Goal: Register for event/course

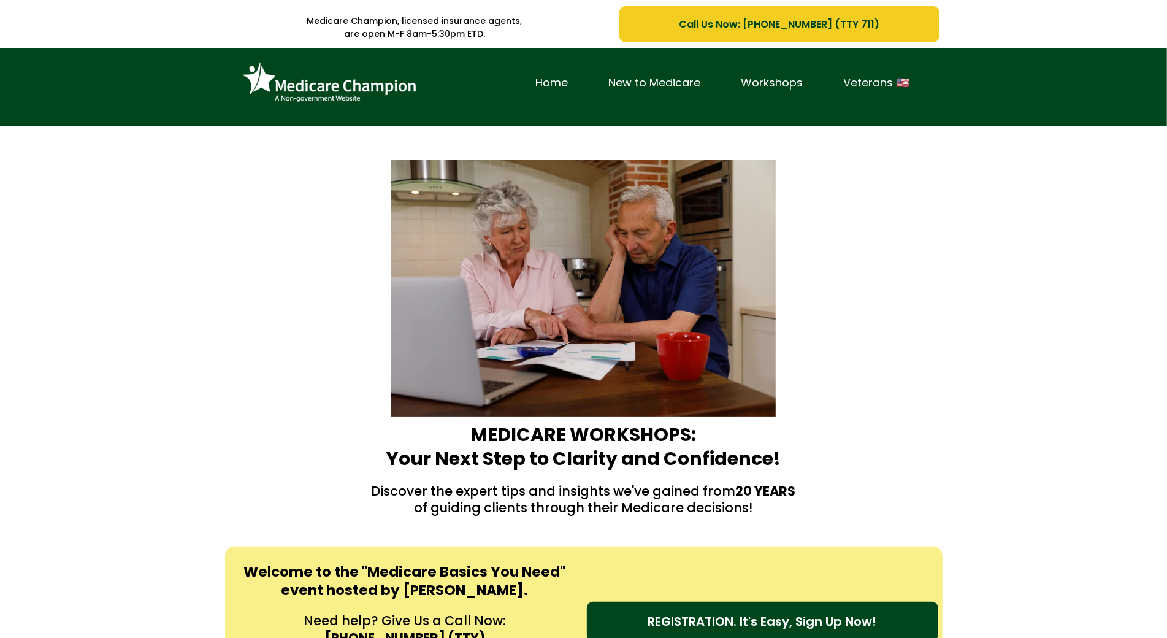
click at [104, 111] on div "Home New to Medicare Workshops Veterans 🇺🇸" at bounding box center [583, 87] width 1167 height 78
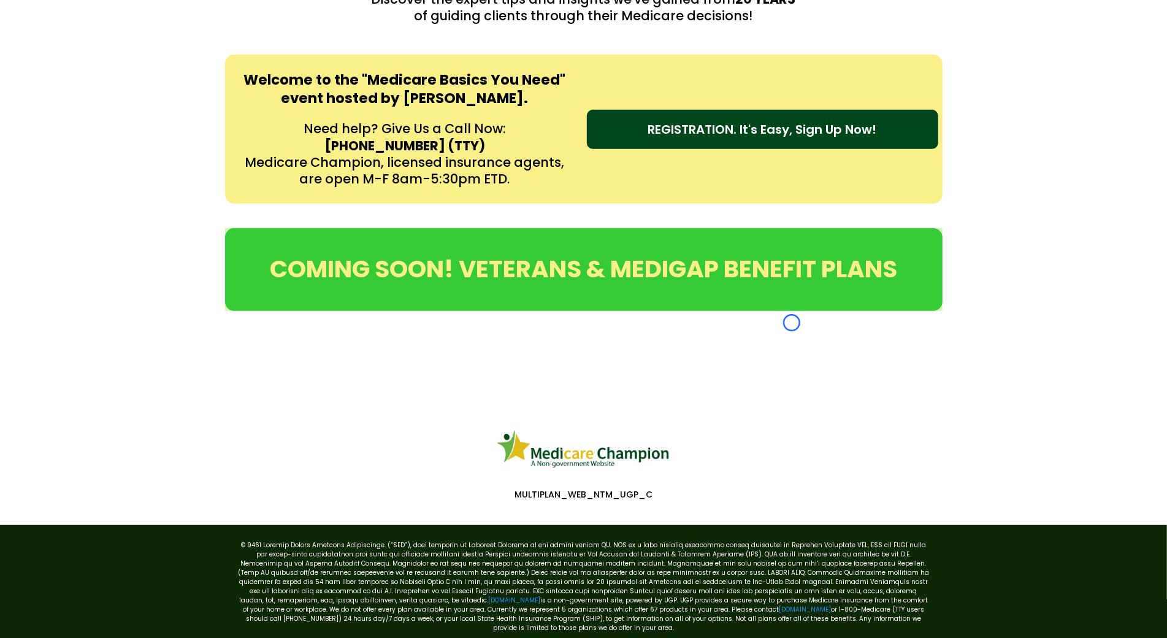
scroll to position [555, 0]
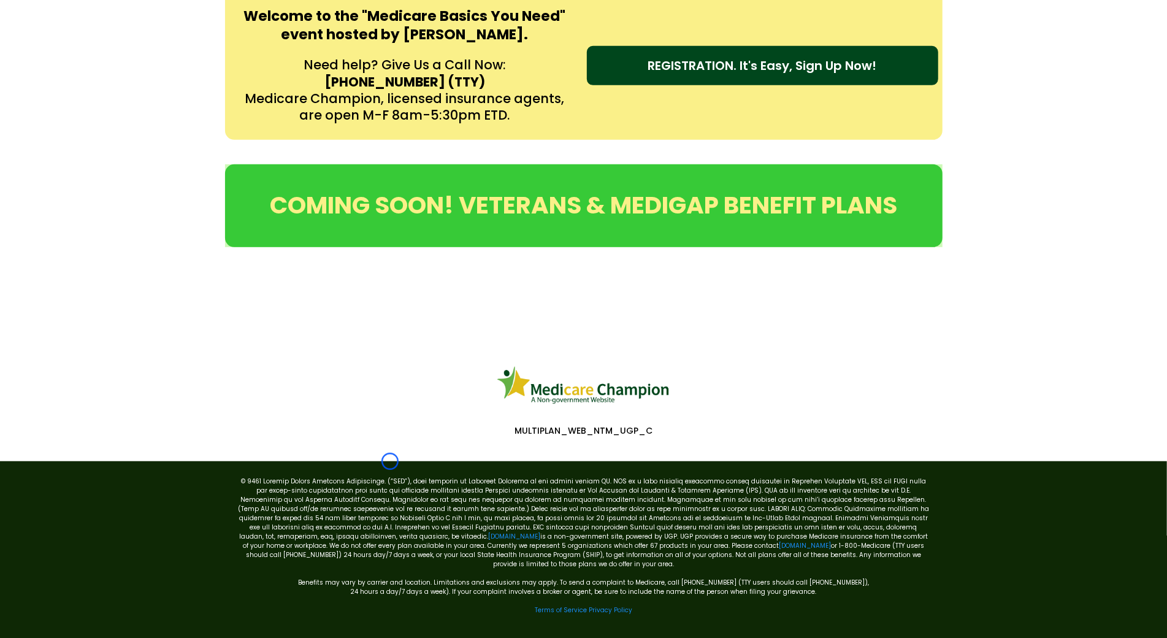
click at [104, 111] on div "Welcome to the "Medicare Basics You Need" event hosted by [PERSON_NAME]. Need h…" at bounding box center [583, 65] width 1167 height 173
click at [94, 101] on div "Welcome to the "Medicare Basics You Need" event hosted by [PERSON_NAME]. Need h…" at bounding box center [583, 65] width 1167 height 173
click at [107, 111] on div "Welcome to the "Medicare Basics You Need" event hosted by [PERSON_NAME]. Need h…" at bounding box center [583, 65] width 1167 height 173
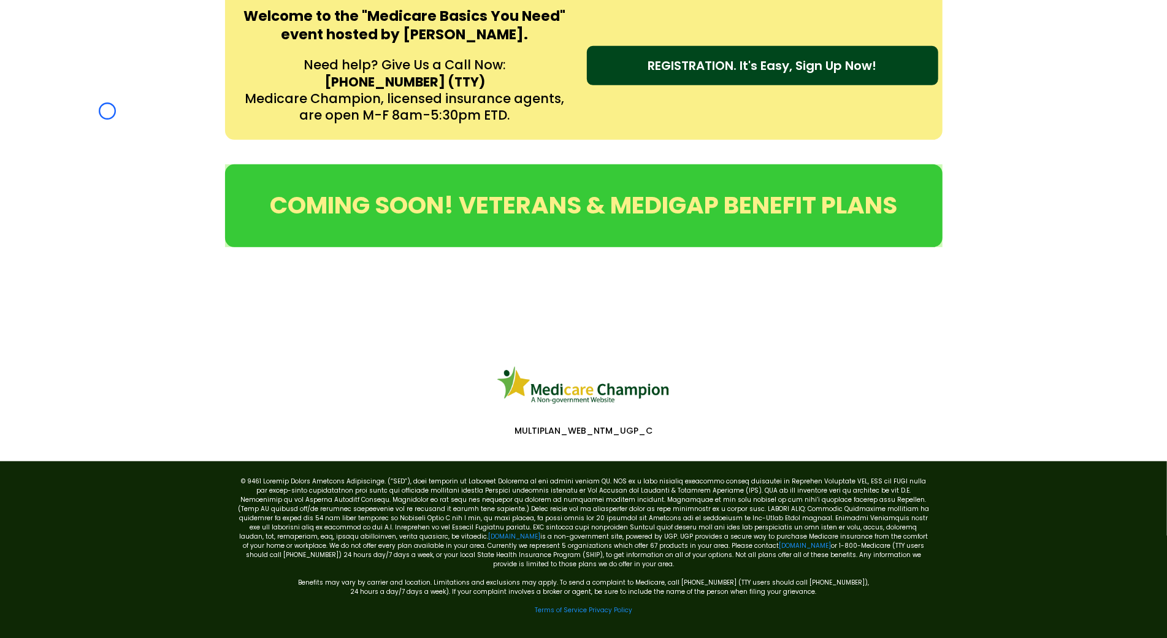
scroll to position [0, 0]
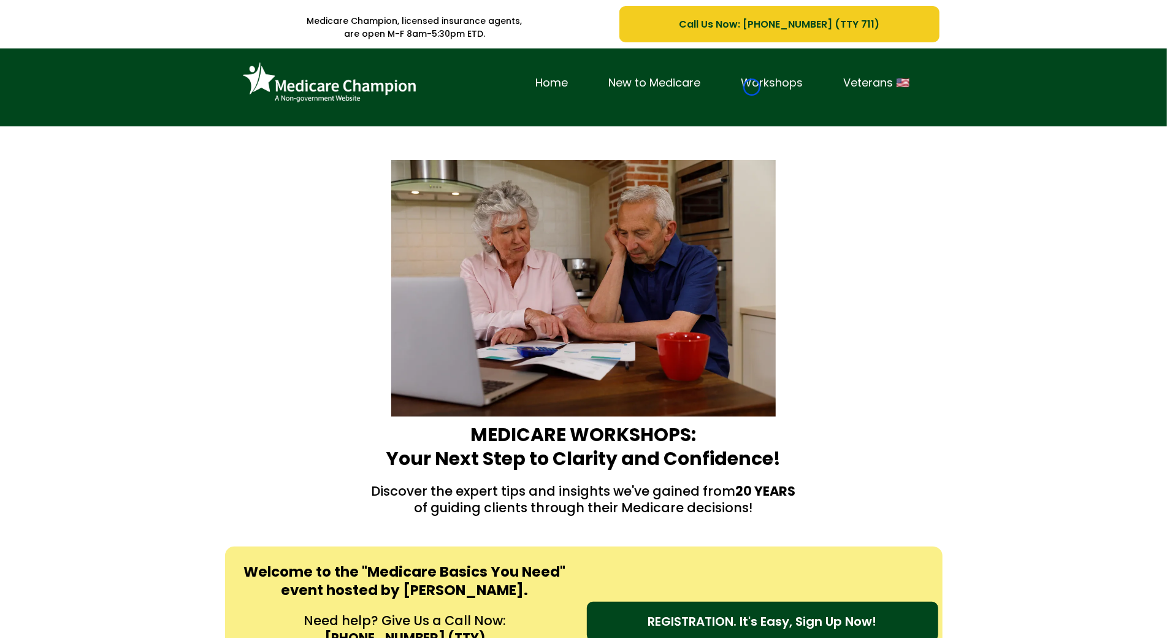
click at [752, 87] on link "Workshops" at bounding box center [772, 83] width 102 height 19
click at [85, 72] on div "Home New to Medicare Workshops Veterans 🇺🇸" at bounding box center [583, 87] width 1167 height 78
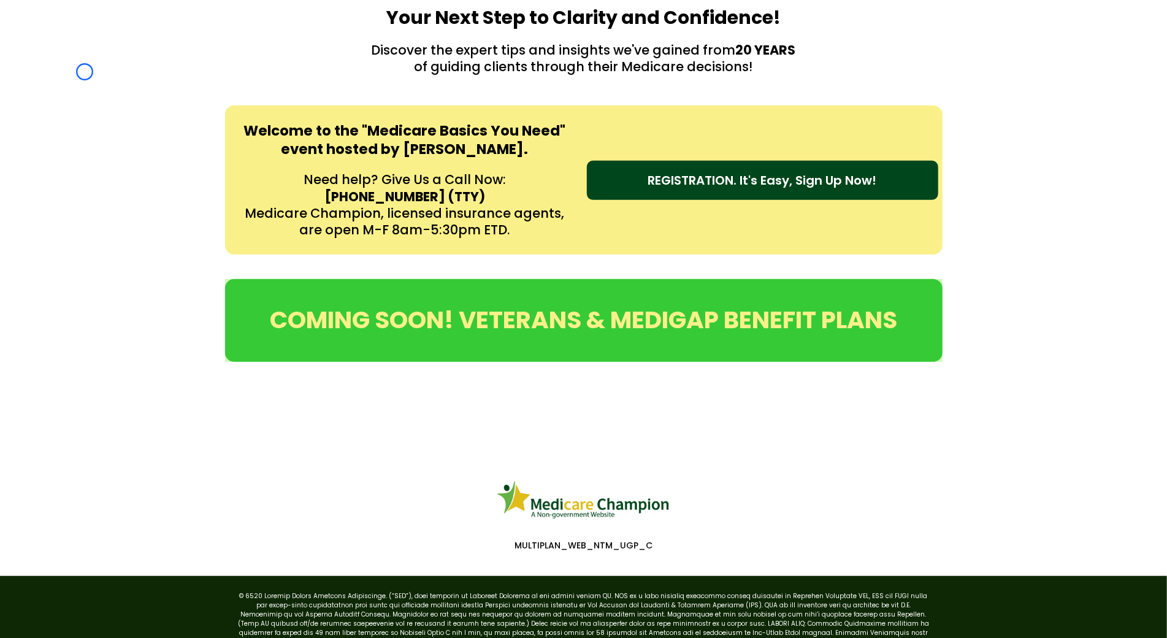
scroll to position [464, 0]
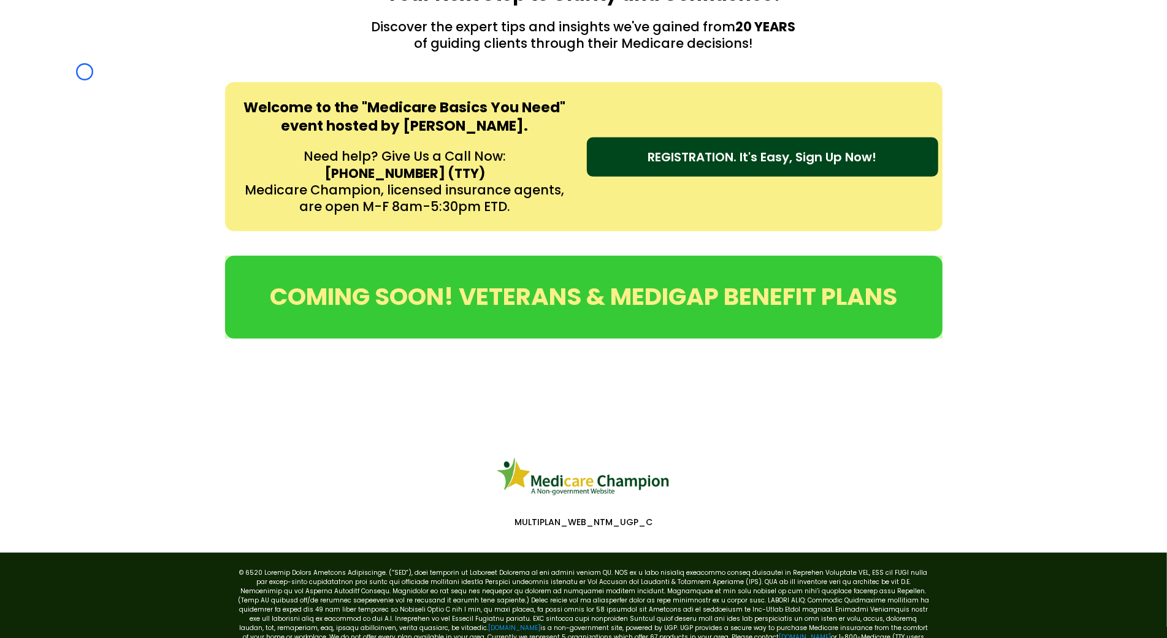
click at [85, 72] on div "Medicare Champion, licensed insurance agents, are open M-F 8am-5:30pm ETD. Call…" at bounding box center [583, 137] width 1167 height 1203
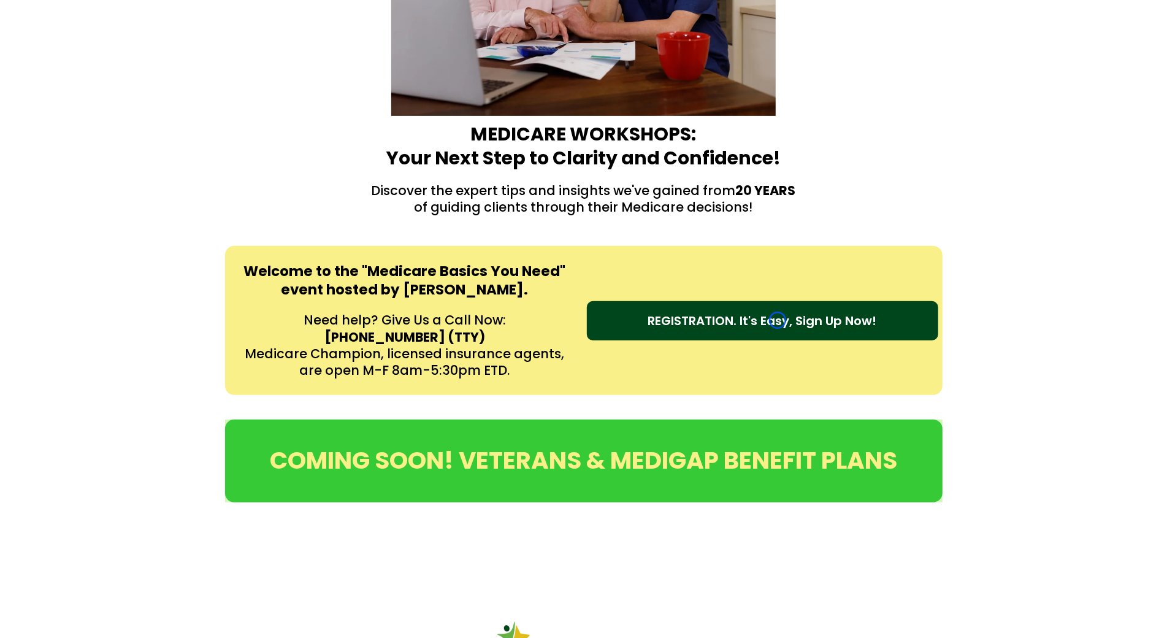
click at [777, 320] on span "REGISTRATION. It's Easy, Sign Up Now!" at bounding box center [762, 320] width 229 height 18
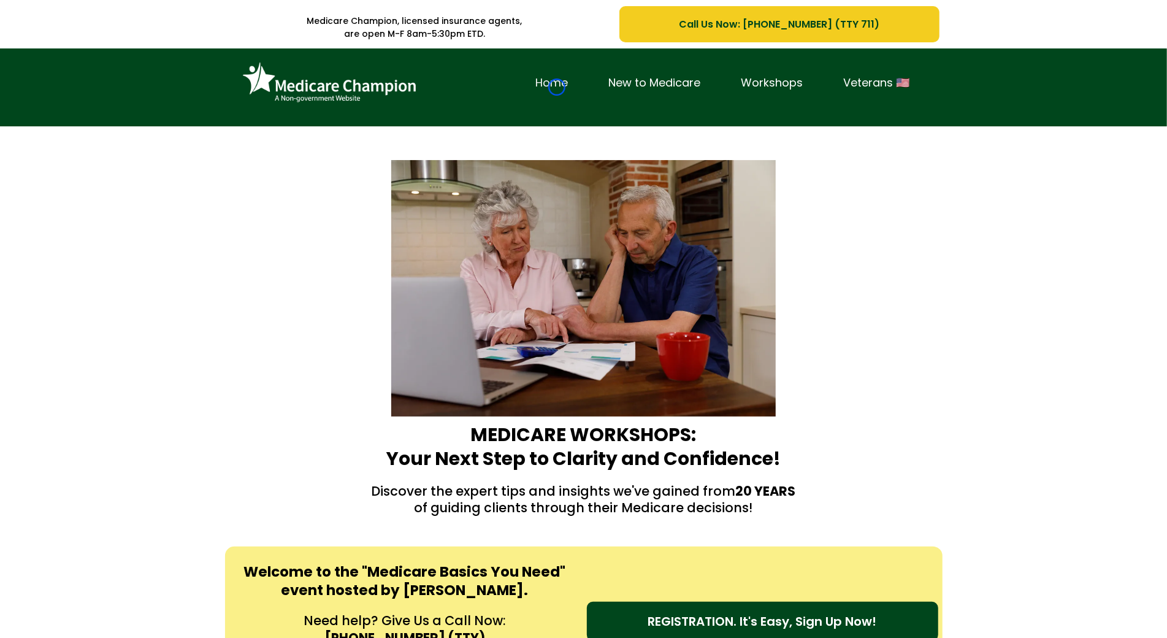
click at [557, 87] on link "Home" at bounding box center [552, 83] width 73 height 19
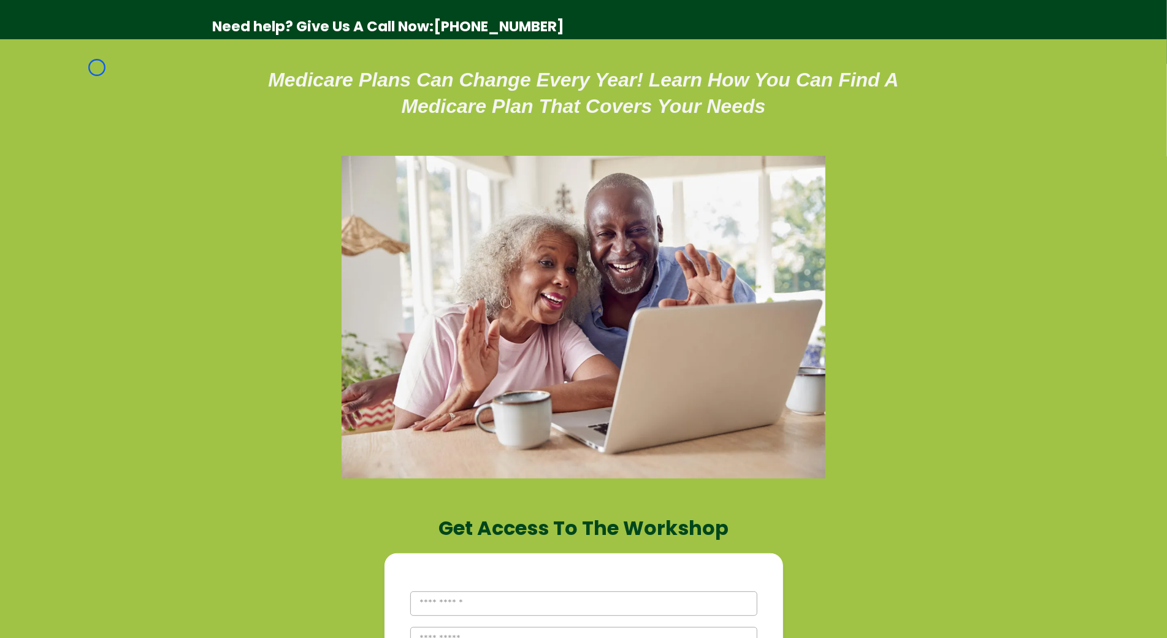
click at [97, 67] on div "Medicare Plans Can Change Every Year! Learn How You Can Find A Medicare Plan Th…" at bounding box center [583, 569] width 1167 height 1061
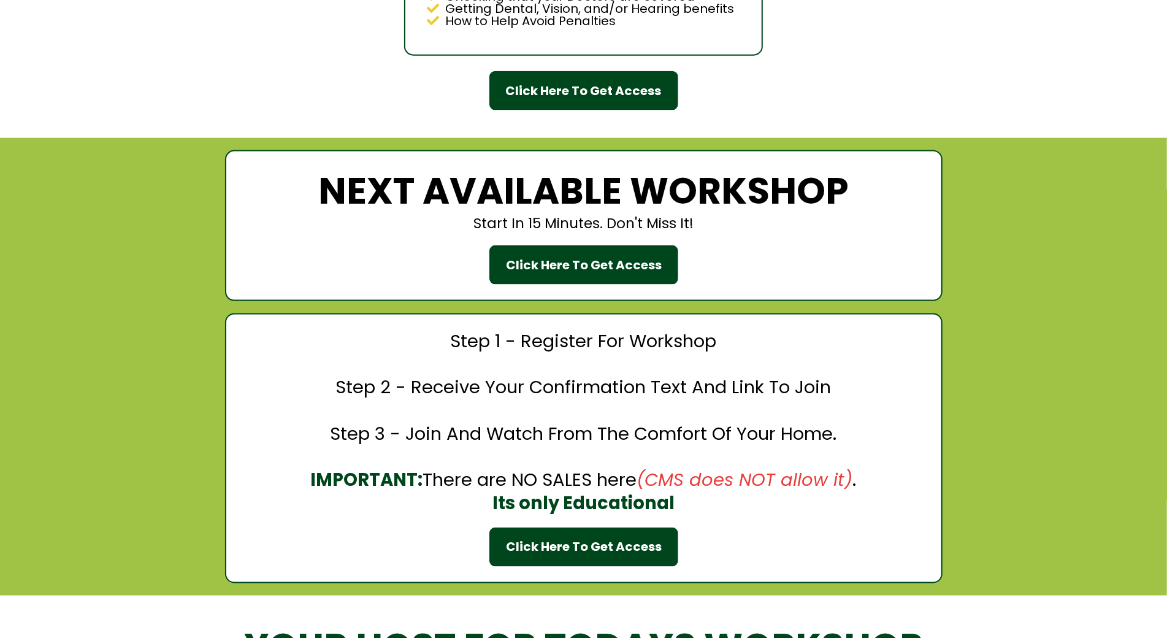
scroll to position [1312, 0]
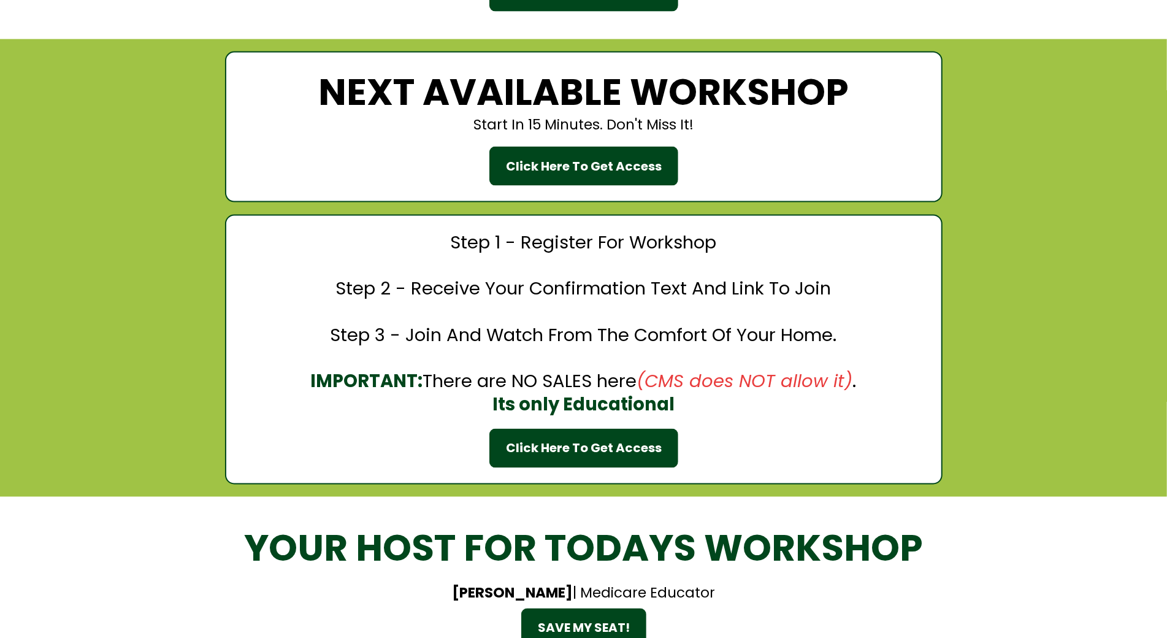
click at [97, 67] on div "NEXT AVAILABLE WORKSHOP Start In 15 Minutes. Don't Miss It! Click Here To Get A…" at bounding box center [583, 267] width 1167 height 457
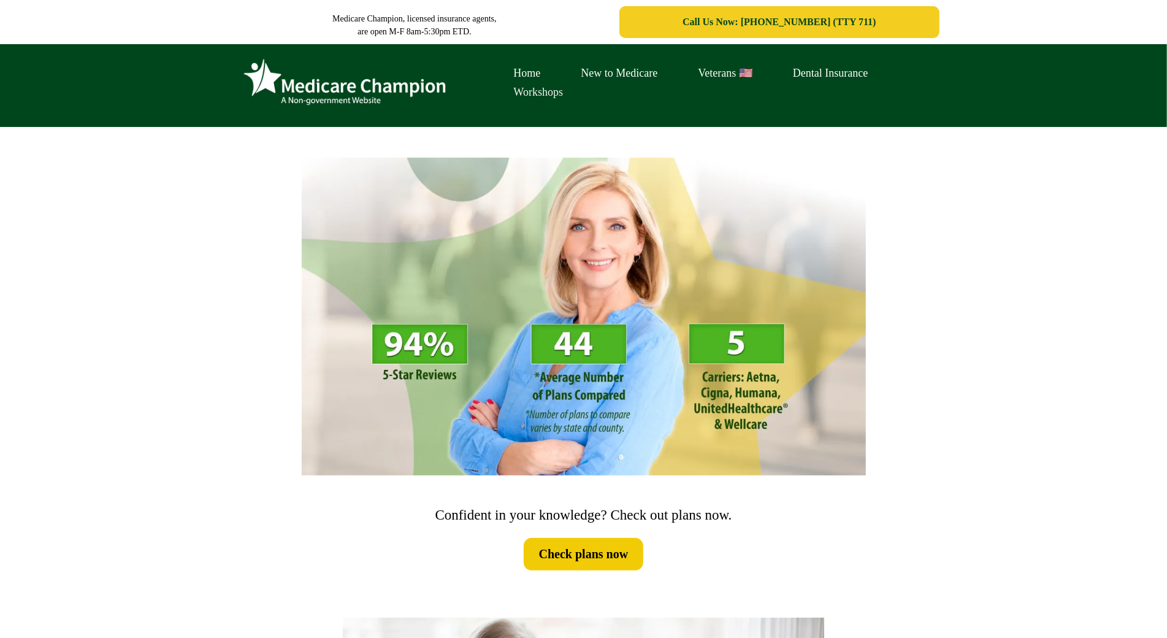
click at [557, 87] on link "Workshops" at bounding box center [538, 92] width 90 height 19
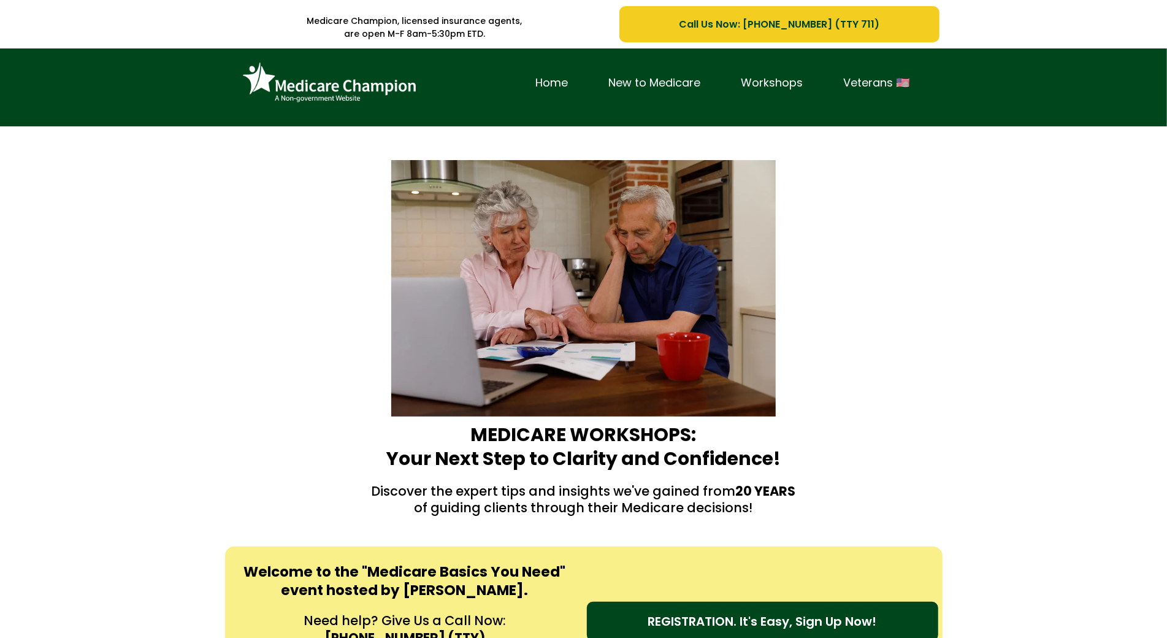
click at [63, 90] on div "Home New to Medicare Workshops Veterans 🇺🇸" at bounding box center [583, 87] width 1167 height 78
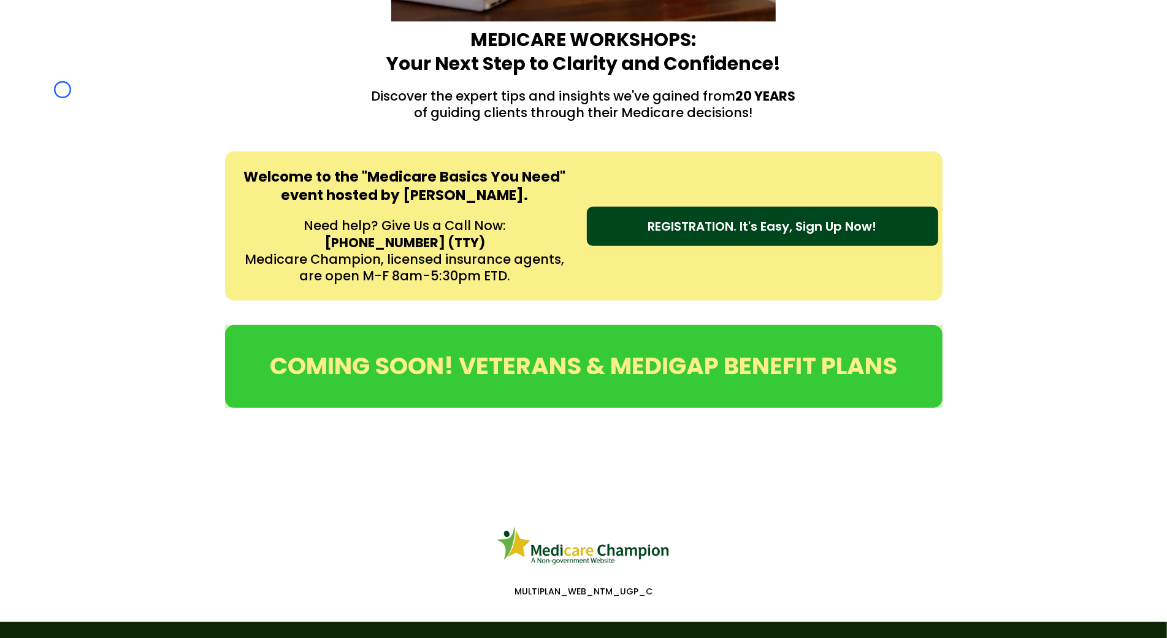
scroll to position [435, 0]
